Goal: Task Accomplishment & Management: Manage account settings

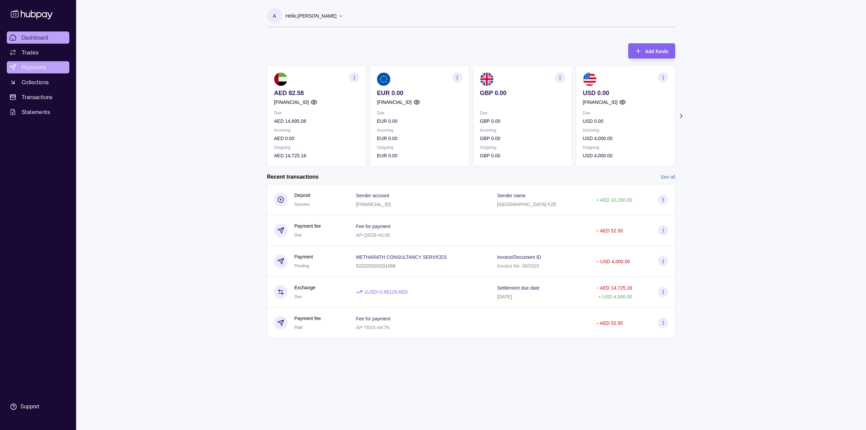
click at [35, 66] on span "Payments" at bounding box center [34, 67] width 24 height 8
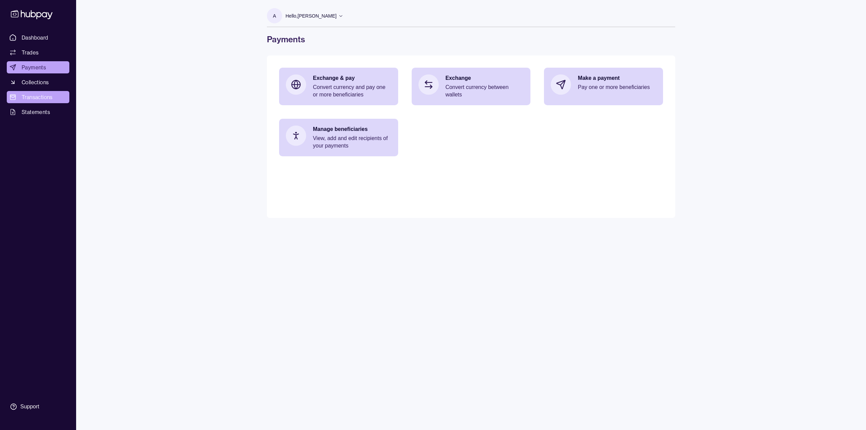
click at [43, 96] on span "Transactions" at bounding box center [37, 97] width 31 height 8
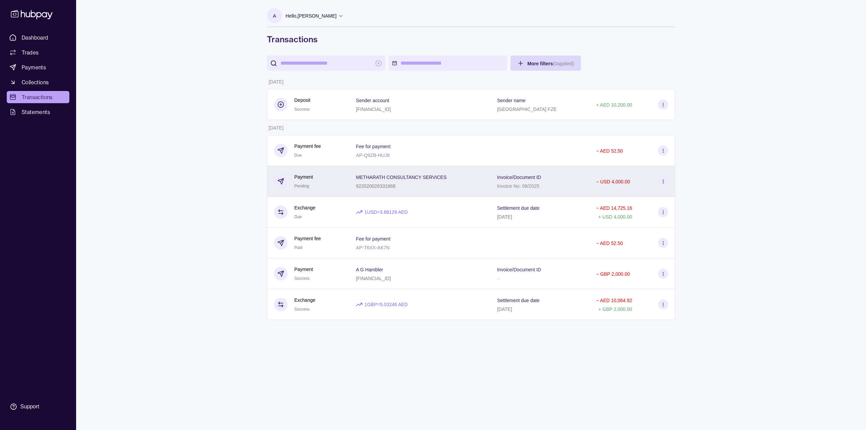
click at [452, 178] on div "METHARATH CONSULTANCY SERVICES 922020026331668" at bounding box center [419, 181] width 127 height 17
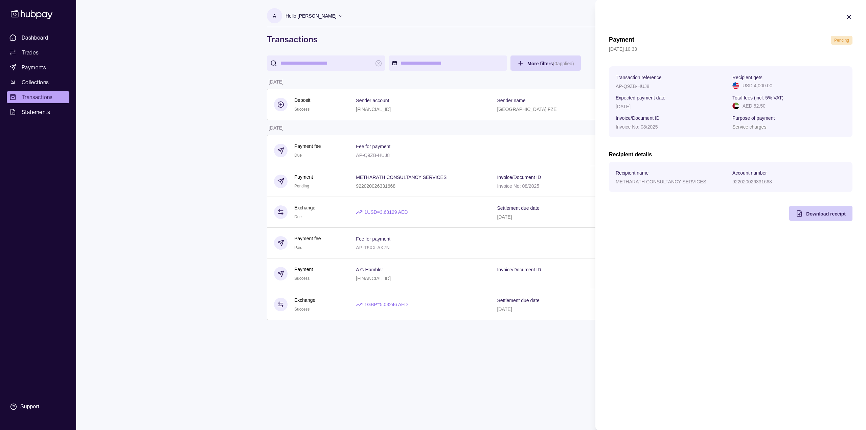
click at [831, 213] on span "Download receipt" at bounding box center [826, 213] width 40 height 5
click at [817, 212] on span "Download receipt" at bounding box center [826, 213] width 40 height 5
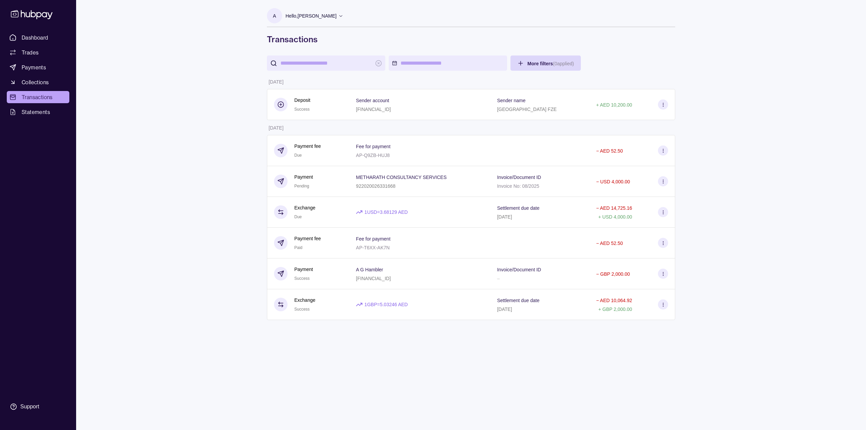
click at [369, 269] on html "Dashboard Trades Payments Collections Transactions Statements Support A Hello, …" at bounding box center [433, 215] width 866 height 430
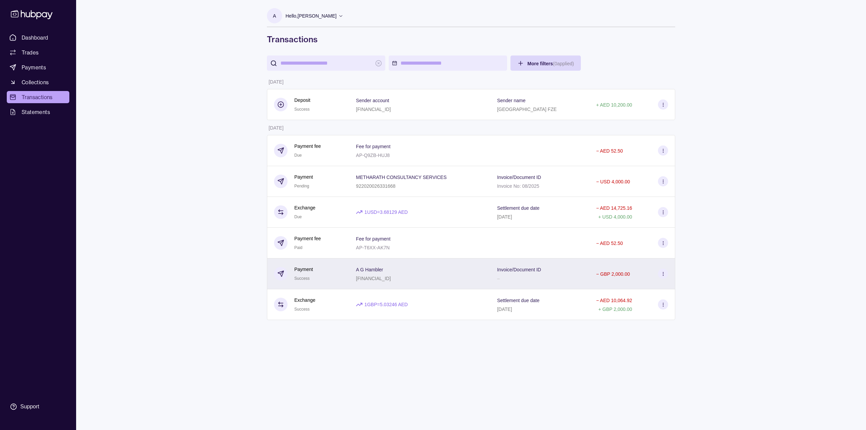
click at [662, 273] on icon at bounding box center [662, 273] width 5 height 5
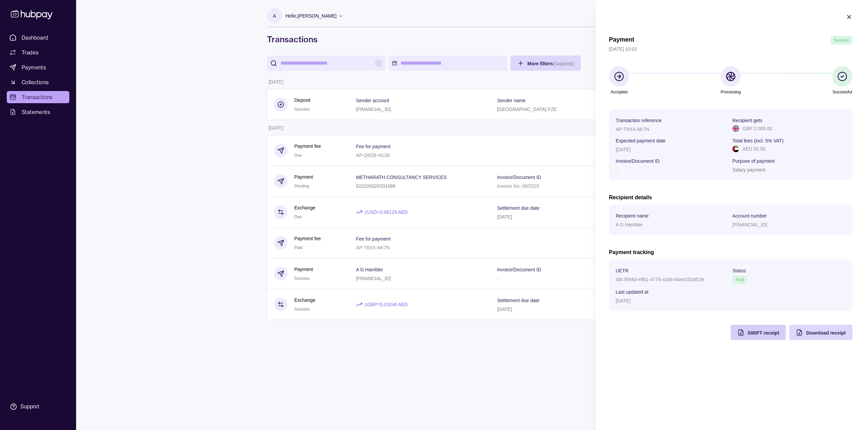
click at [744, 336] on div "SWIFT receipt" at bounding box center [753, 332] width 52 height 15
click at [35, 40] on html "Dashboard Trades Payments Collections Transactions Statements Support A Hello, …" at bounding box center [433, 215] width 866 height 430
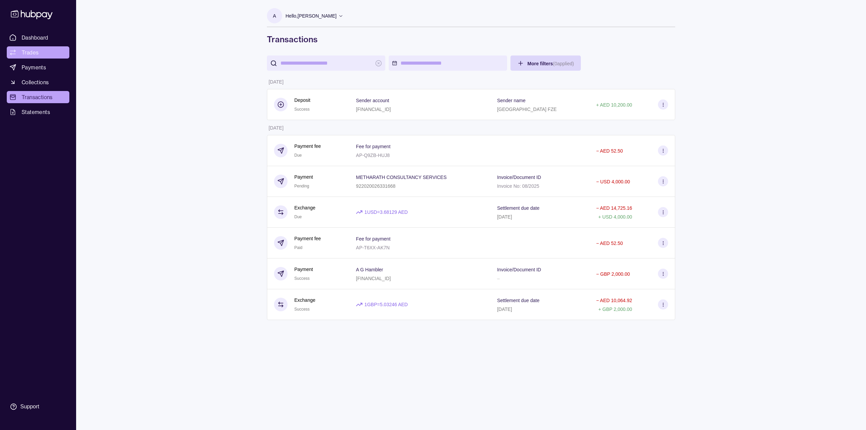
click at [31, 54] on span "Trades" at bounding box center [30, 52] width 17 height 8
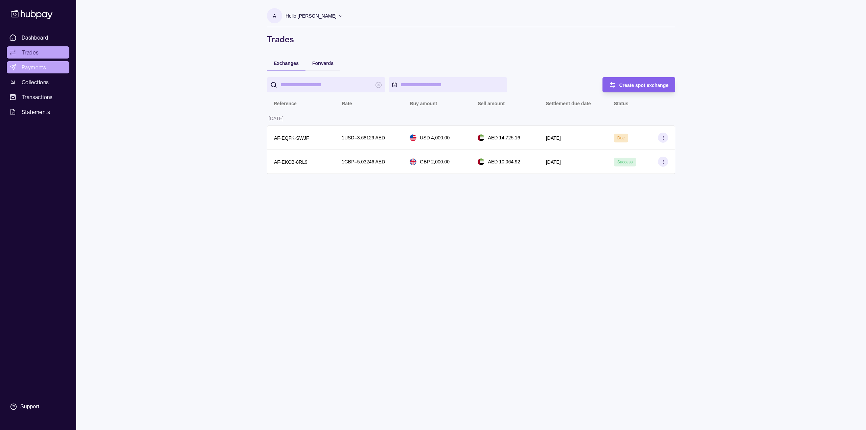
click at [24, 67] on span "Payments" at bounding box center [34, 67] width 24 height 8
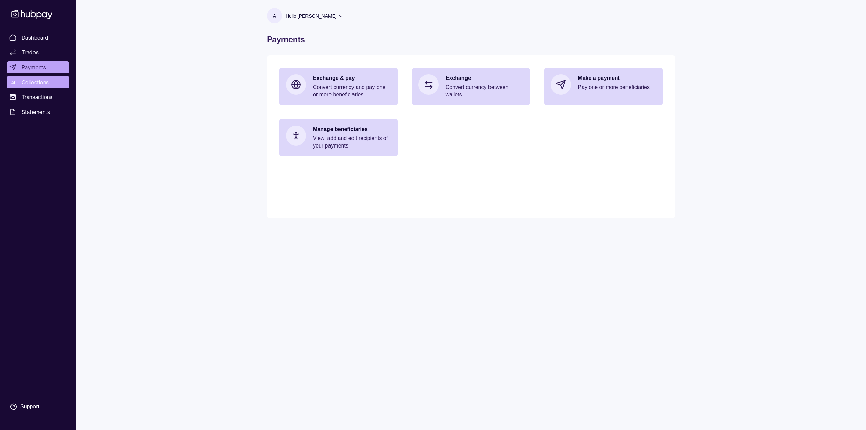
click at [27, 78] on span "Collections" at bounding box center [35, 82] width 27 height 8
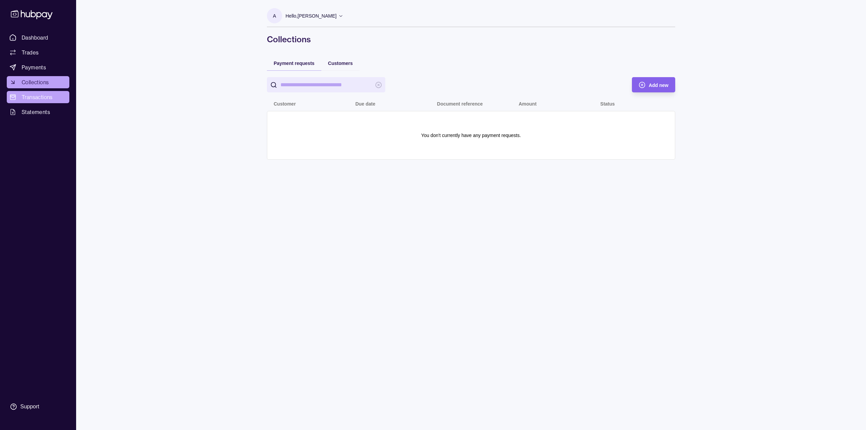
click at [34, 97] on span "Transactions" at bounding box center [37, 97] width 31 height 8
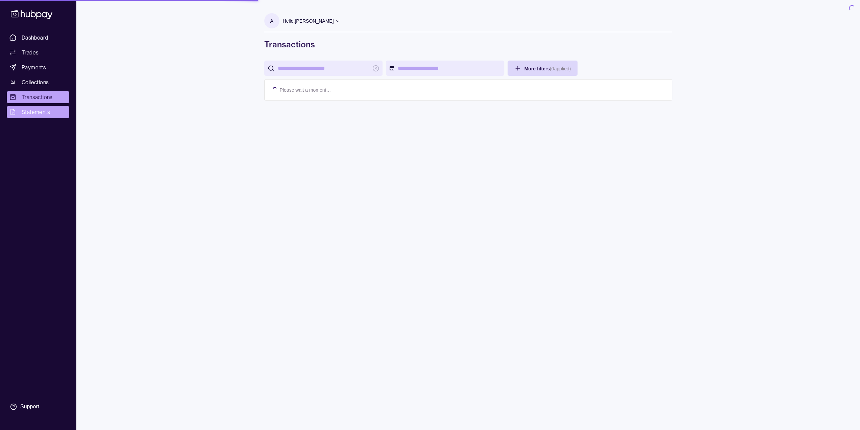
click at [33, 114] on span "Statements" at bounding box center [36, 112] width 28 height 8
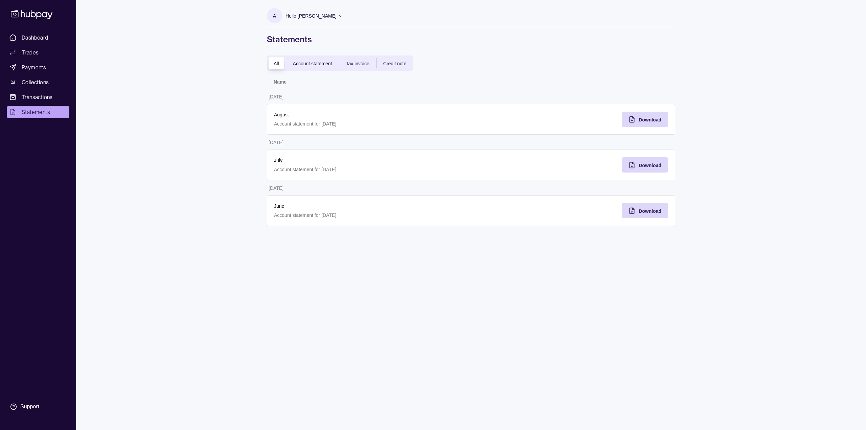
click at [302, 66] on span "Account statement" at bounding box center [312, 63] width 39 height 5
click at [275, 63] on span "All" at bounding box center [276, 63] width 5 height 5
click at [305, 63] on span "Account statement" at bounding box center [312, 63] width 39 height 5
click at [305, 62] on span "Account statement" at bounding box center [312, 63] width 39 height 5
click at [305, 61] on span "Account statement" at bounding box center [312, 63] width 39 height 5
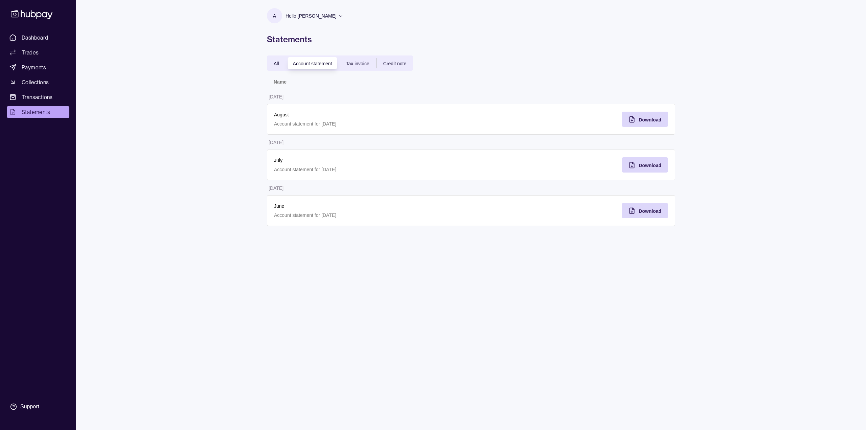
click at [305, 61] on span "Account statement" at bounding box center [312, 63] width 39 height 5
click at [350, 64] on span "Tax invoice" at bounding box center [357, 63] width 23 height 5
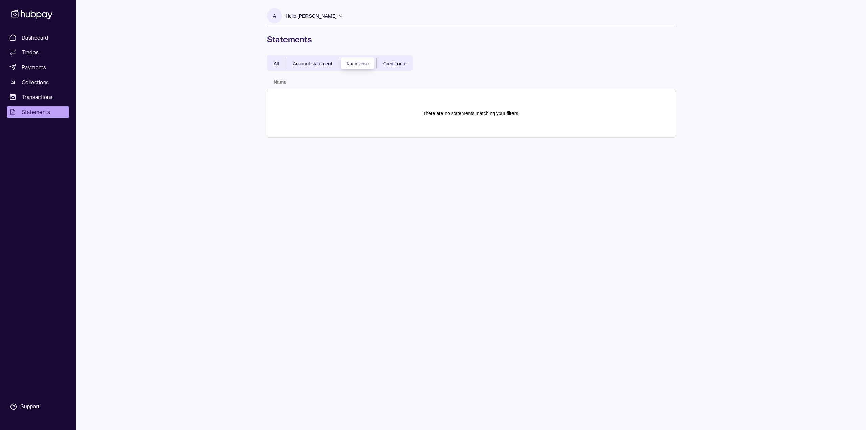
click at [316, 62] on span "Account statement" at bounding box center [312, 63] width 39 height 5
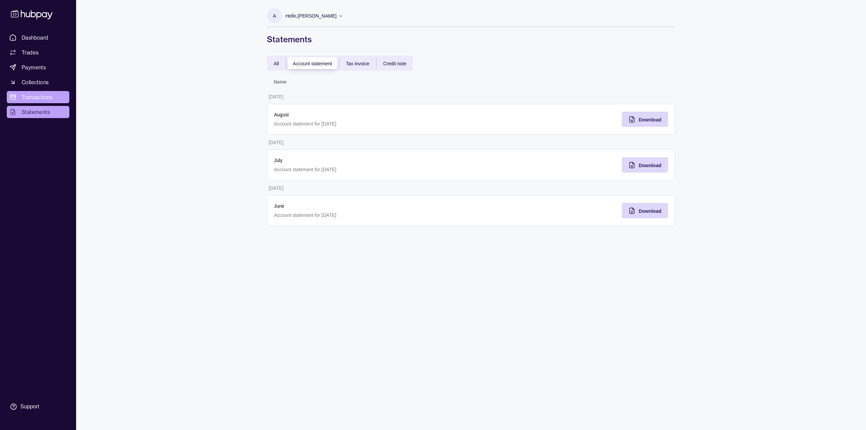
click at [30, 96] on span "Transactions" at bounding box center [37, 97] width 31 height 8
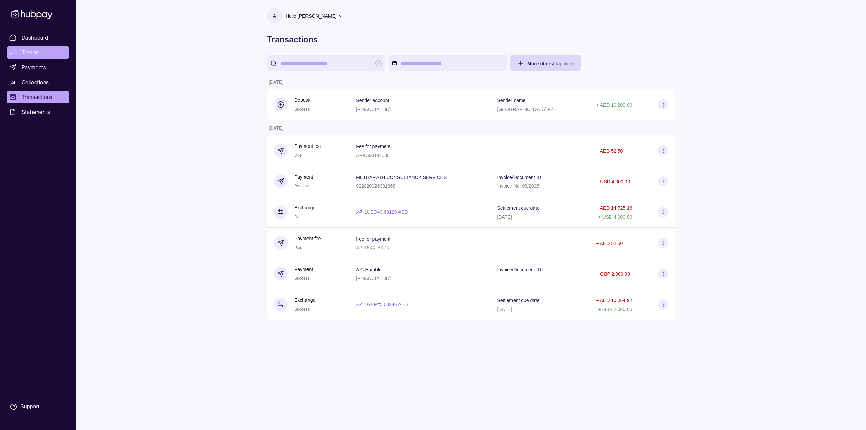
click at [27, 53] on span "Trades" at bounding box center [30, 52] width 17 height 8
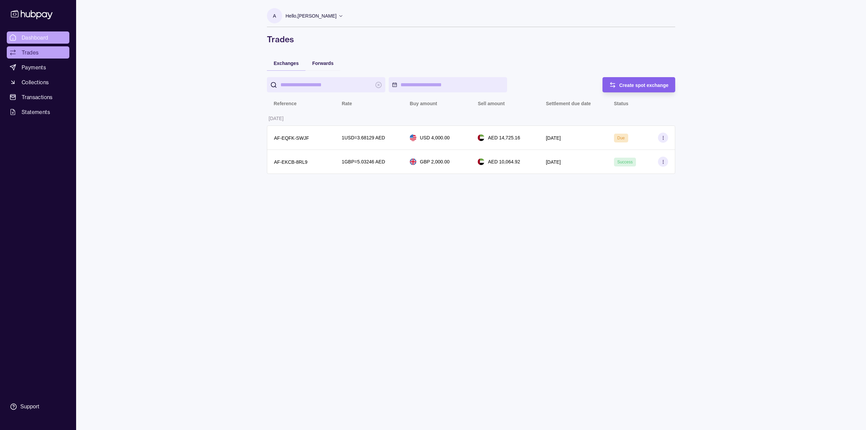
click at [34, 37] on span "Dashboard" at bounding box center [35, 37] width 27 height 8
